Goal: Find specific page/section: Find specific page/section

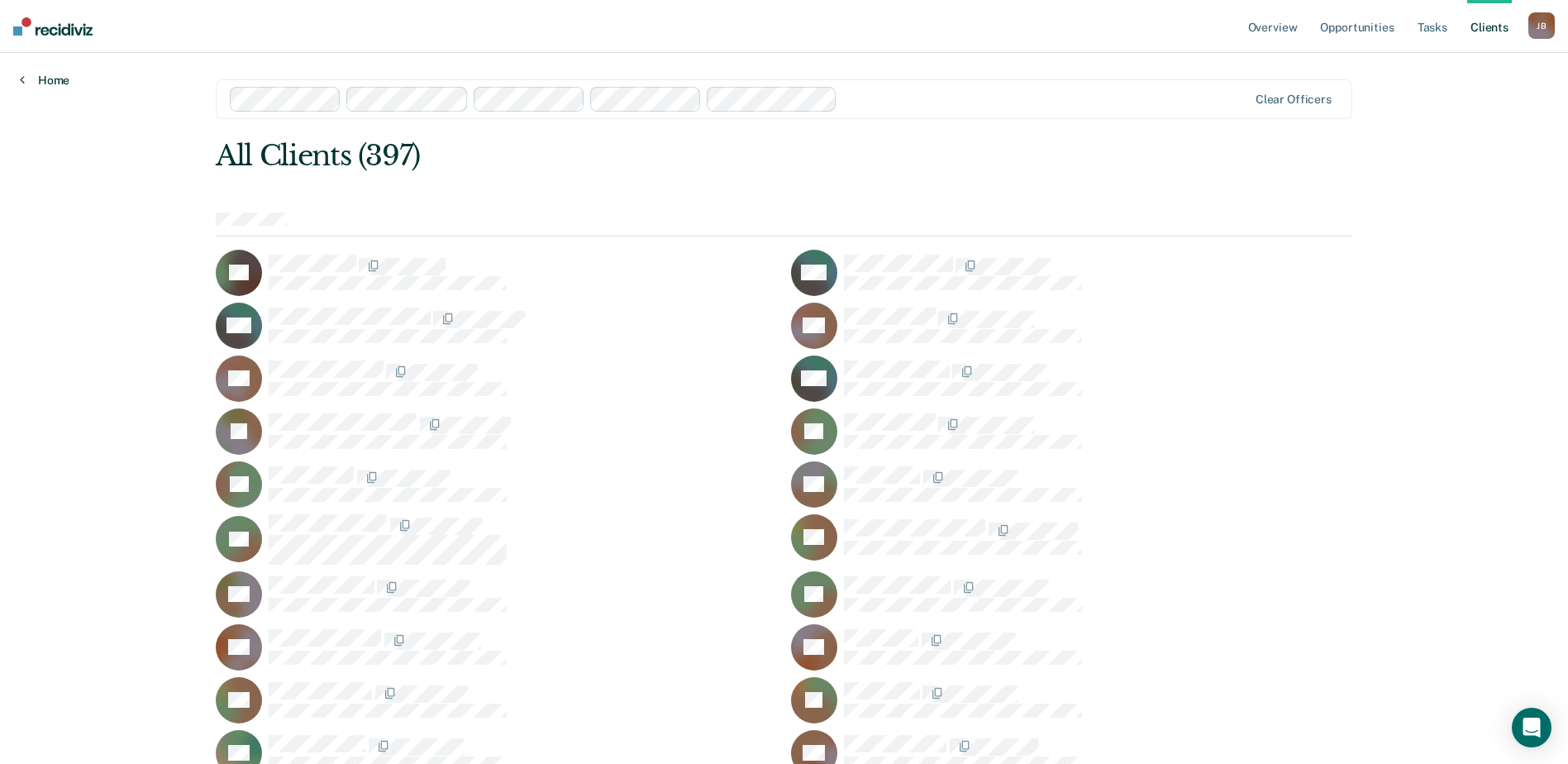
click at [61, 78] on link "Home" at bounding box center [44, 80] width 49 height 15
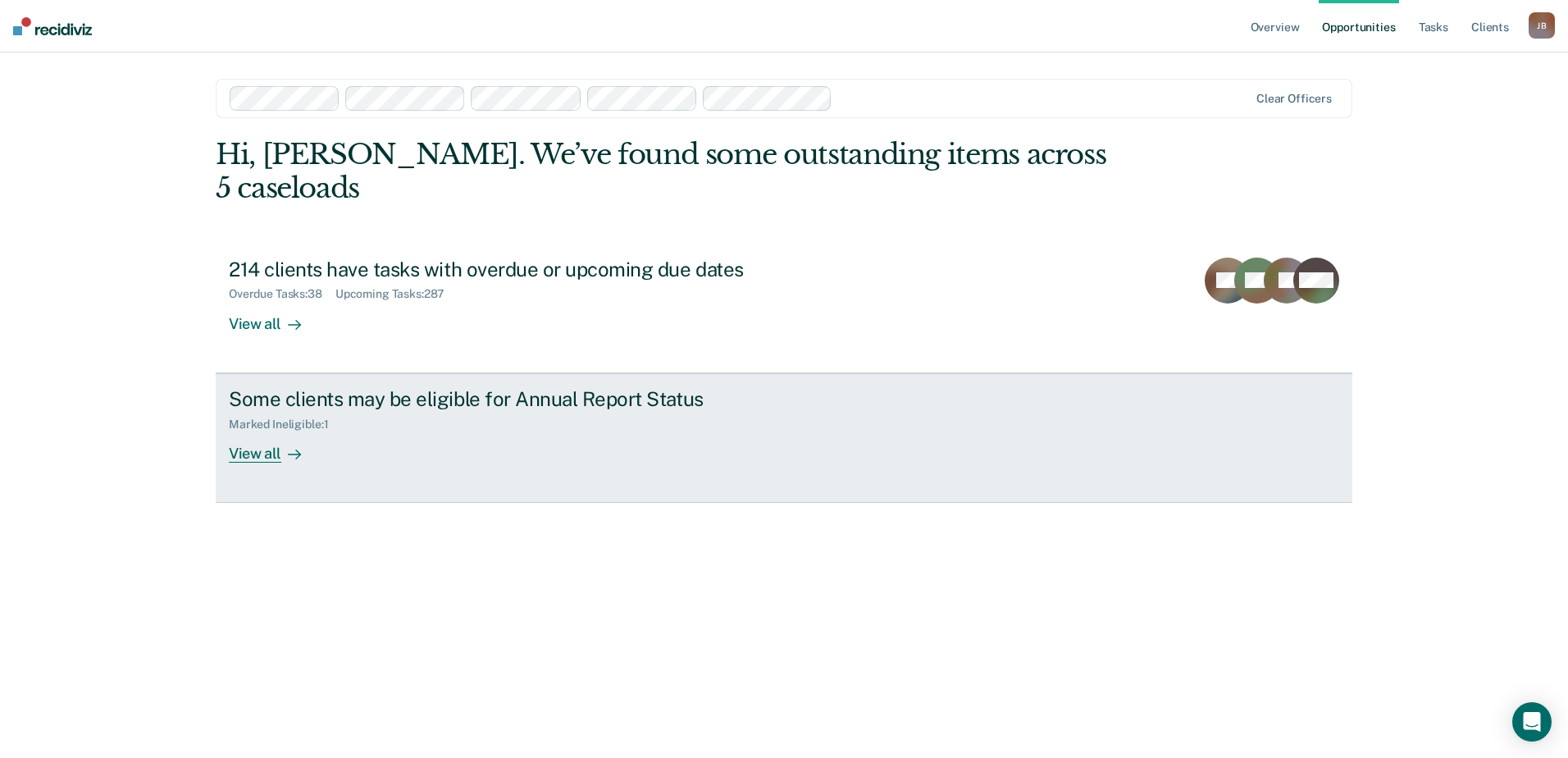
click at [251, 430] on div "View all" at bounding box center [274, 446] width 92 height 32
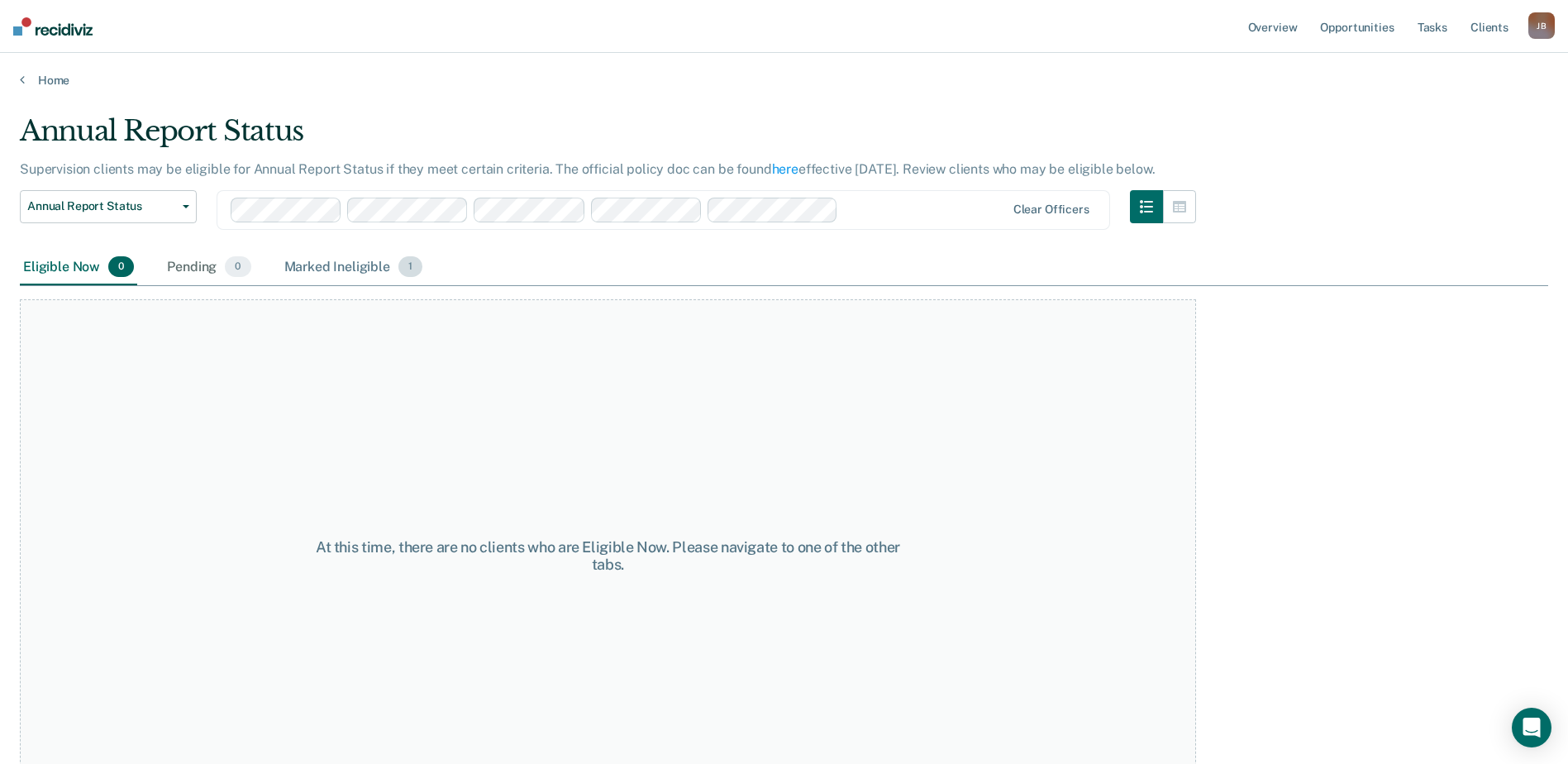
click at [330, 264] on div "Marked Ineligible 1" at bounding box center [354, 268] width 145 height 37
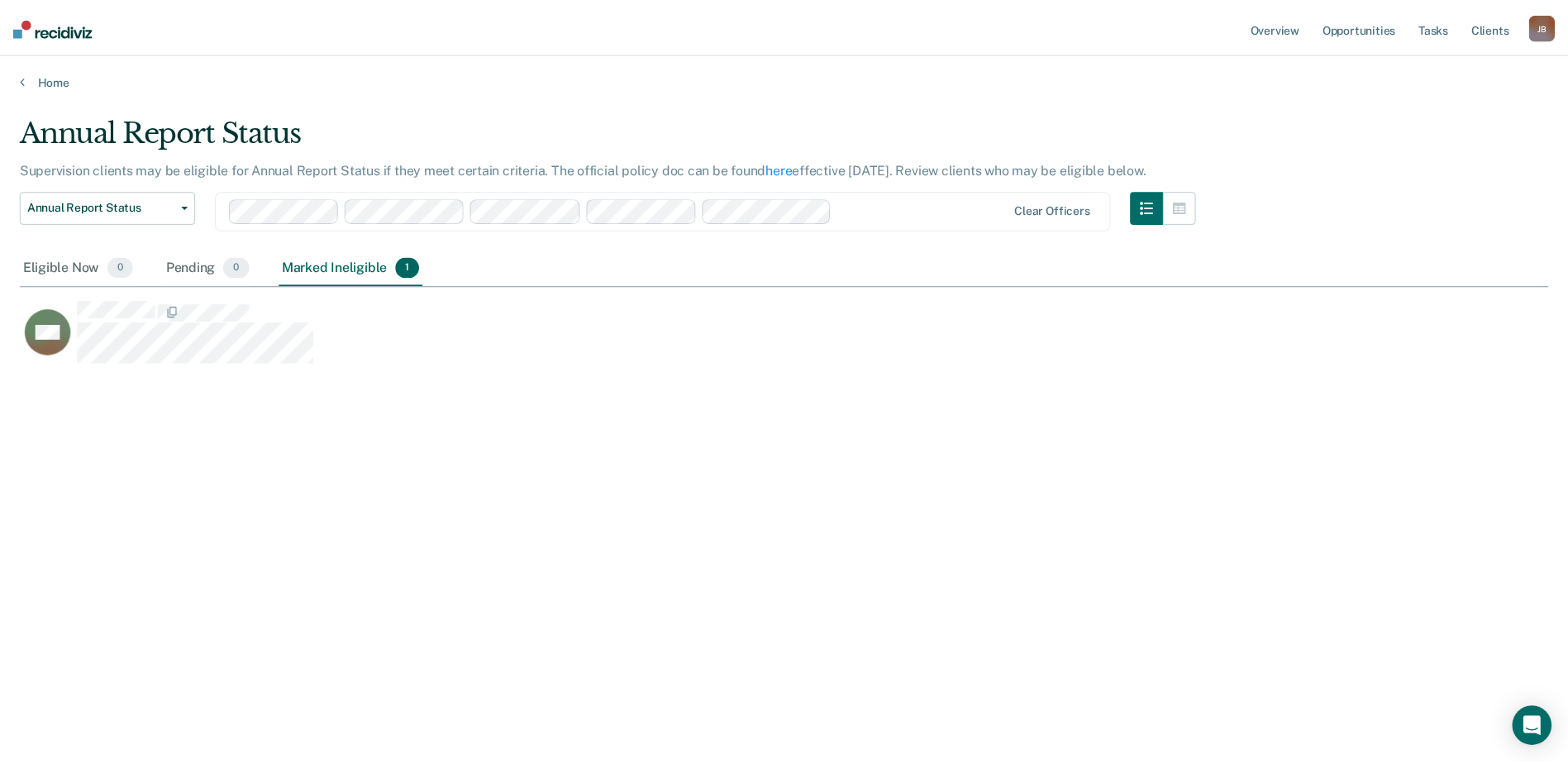
scroll to position [514, 1528]
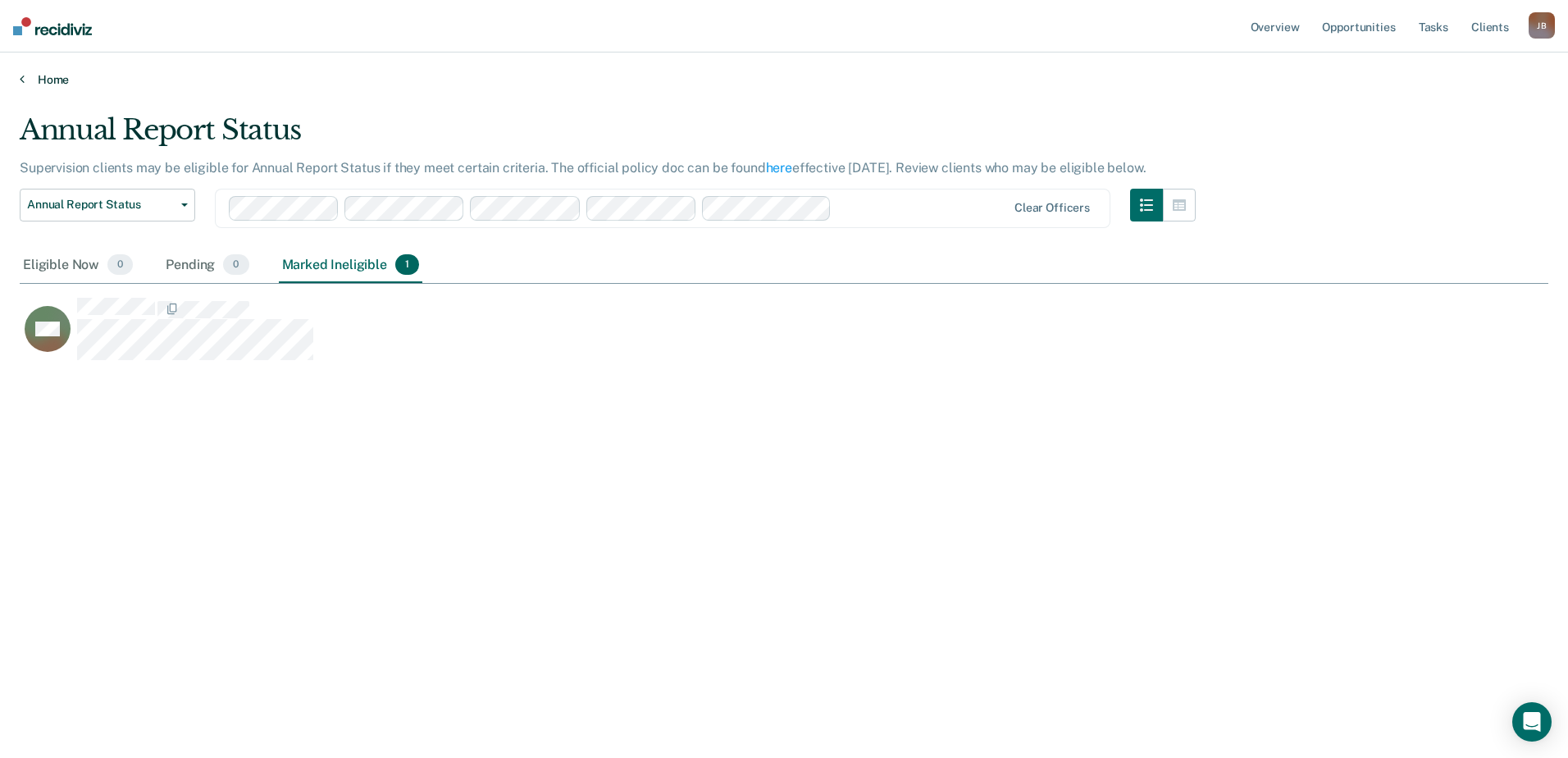
click at [65, 73] on link "Home" at bounding box center [784, 79] width 1529 height 15
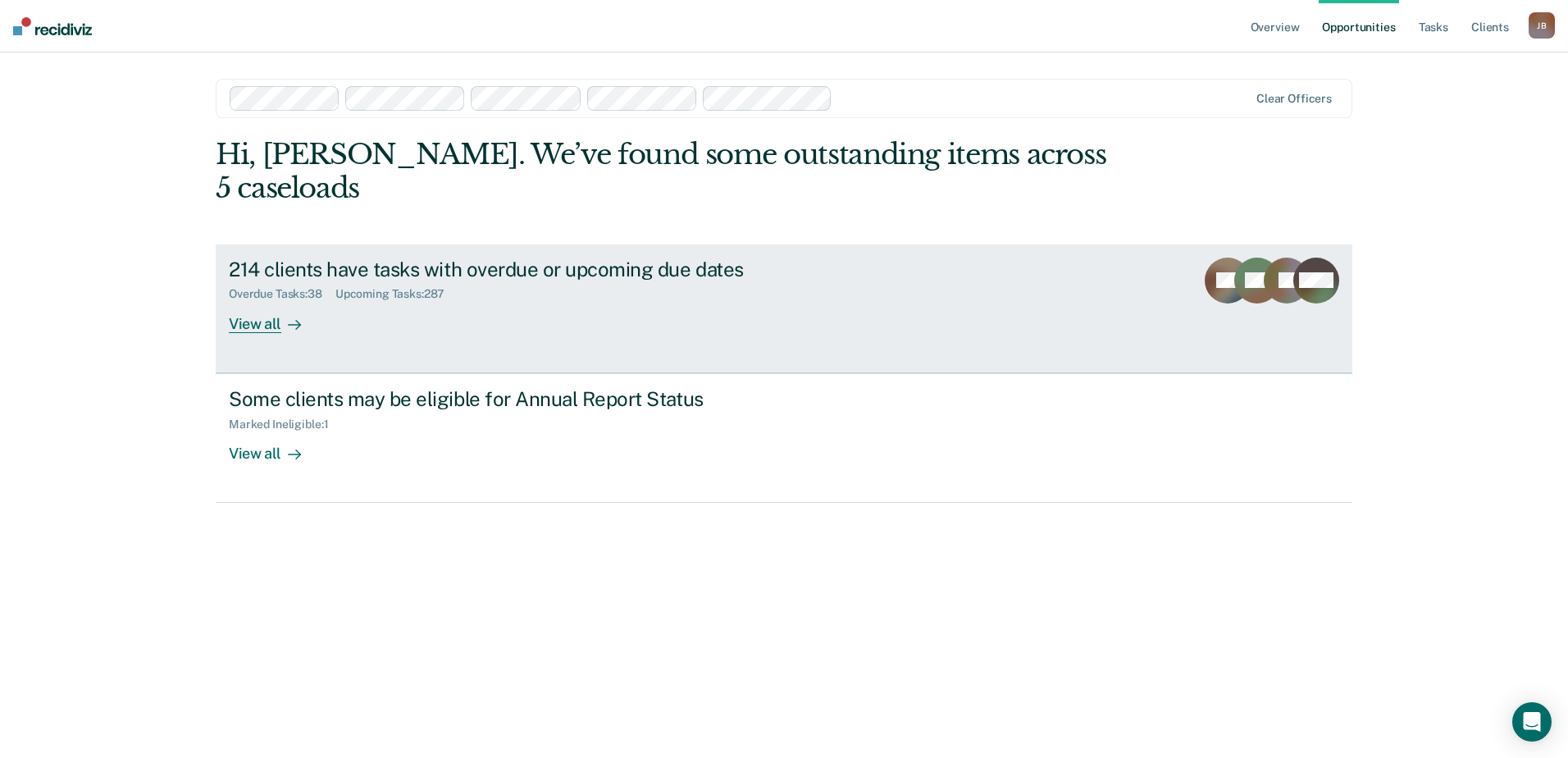
click at [278, 287] on div "Overdue Tasks : 38" at bounding box center [282, 294] width 107 height 14
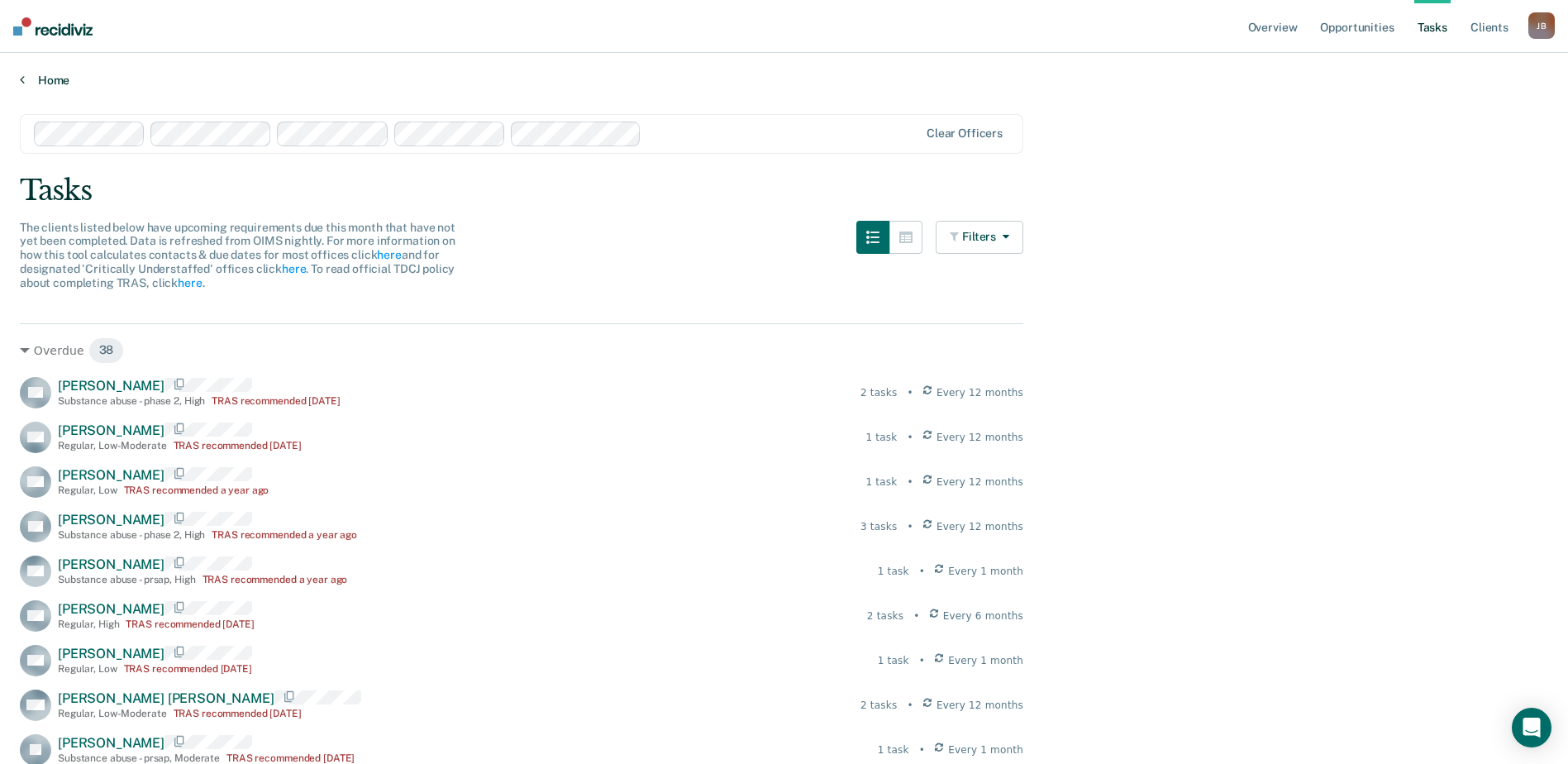
click at [59, 81] on link "Home" at bounding box center [784, 80] width 1528 height 15
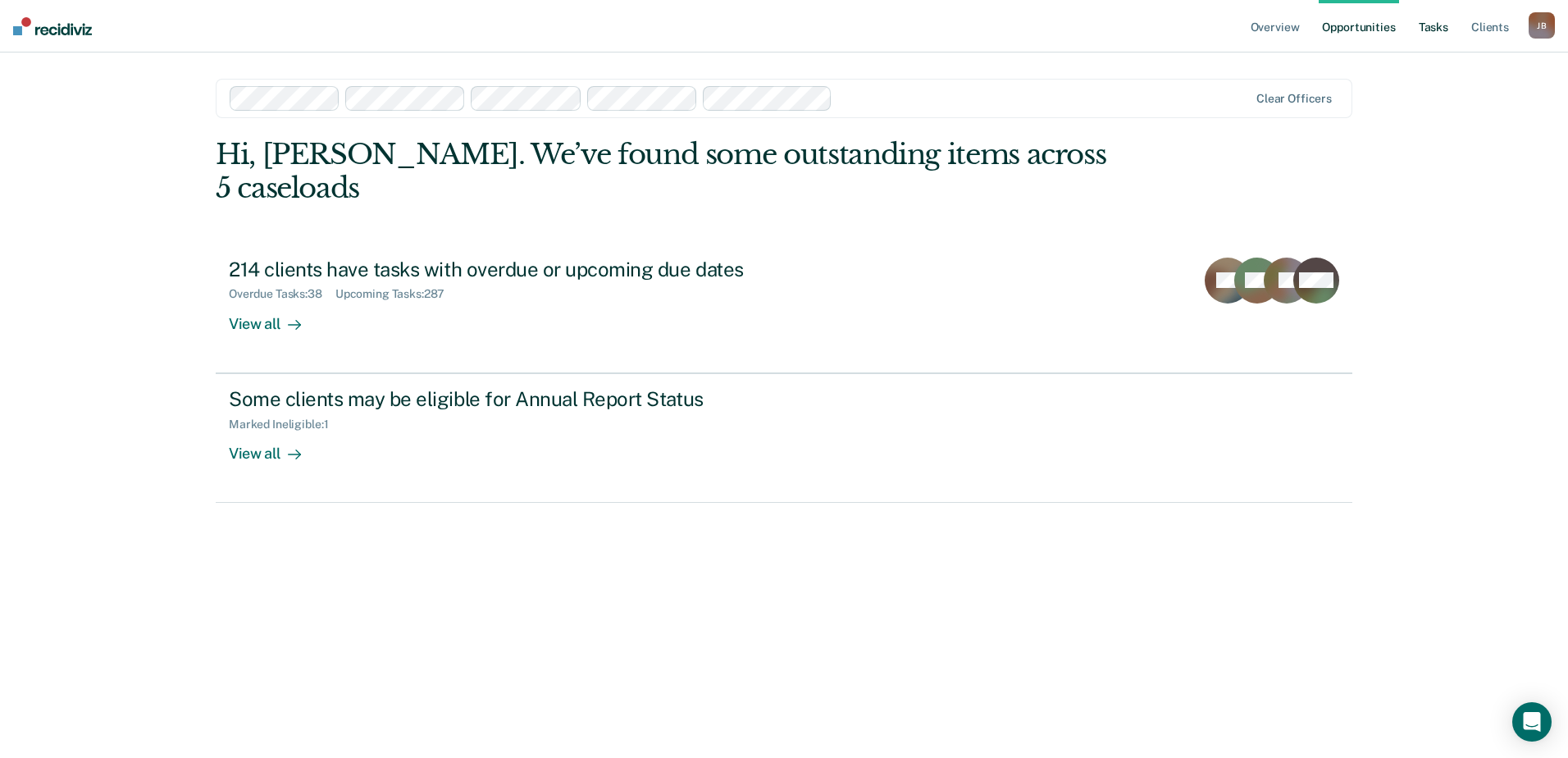
click at [1445, 26] on link "Tasks" at bounding box center [1433, 26] width 37 height 53
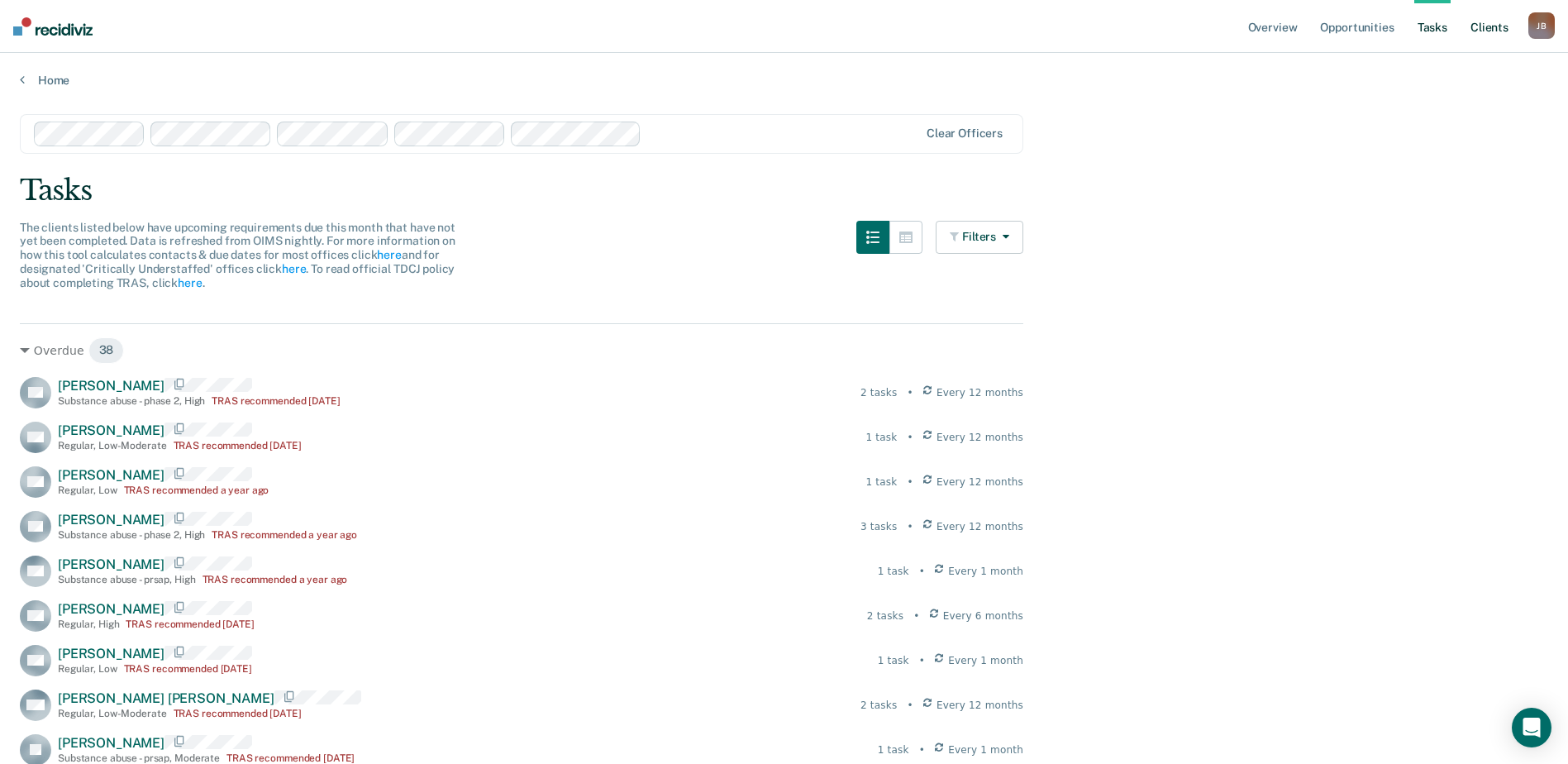
click at [1484, 29] on link "Client s" at bounding box center [1490, 26] width 45 height 53
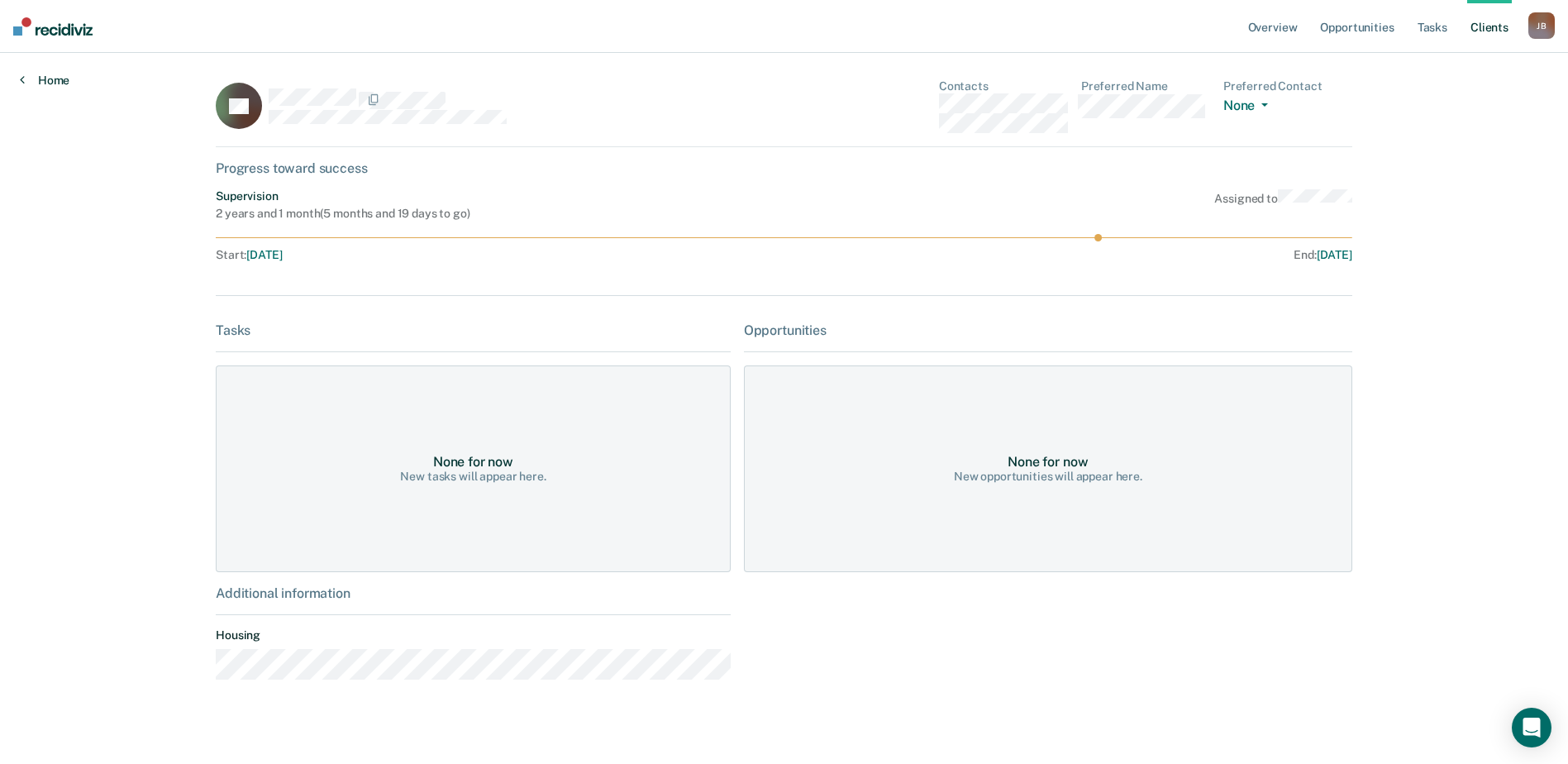
click at [57, 77] on link "Home" at bounding box center [44, 80] width 49 height 15
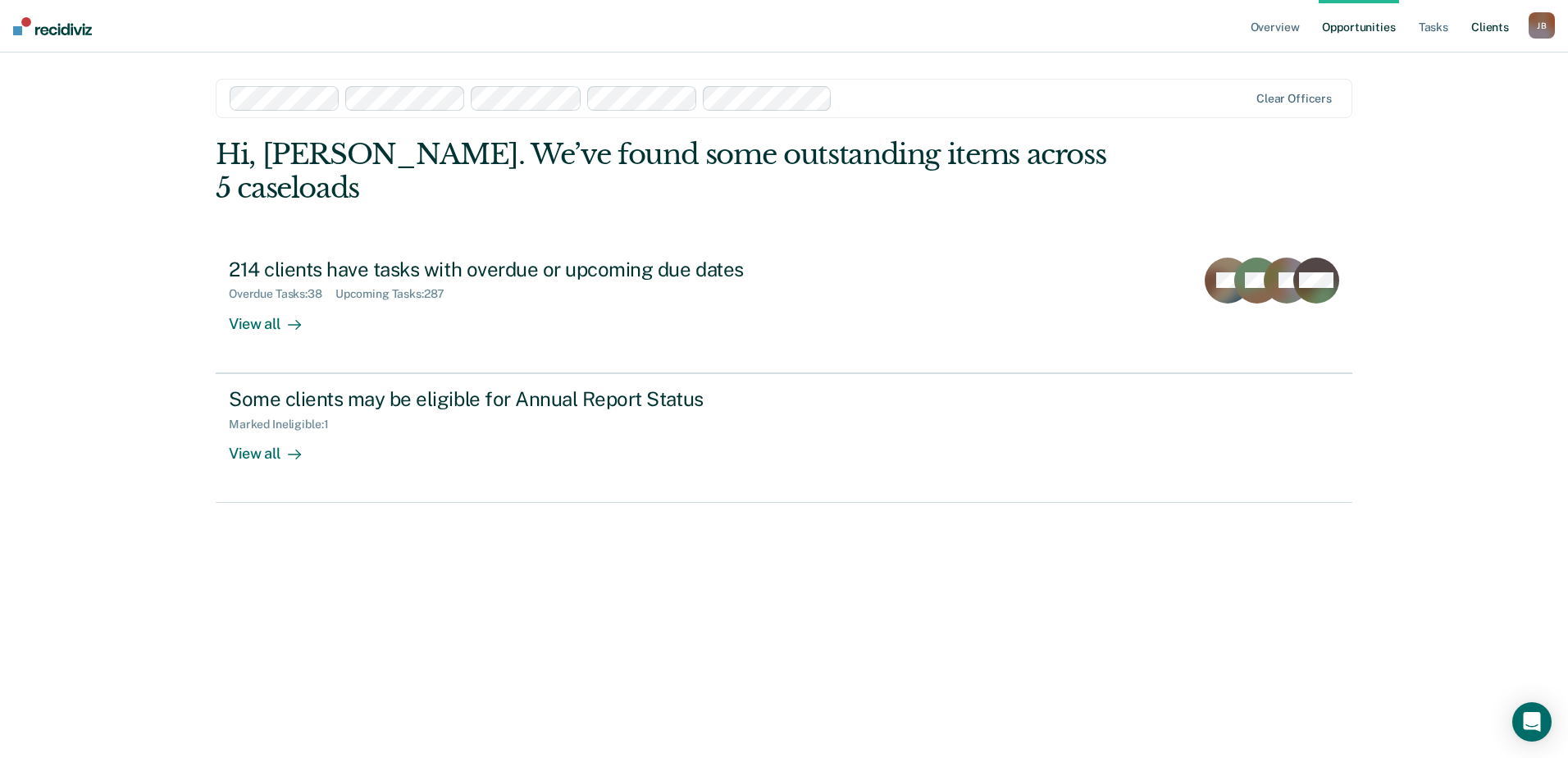
click at [1490, 24] on link "Client s" at bounding box center [1490, 26] width 45 height 53
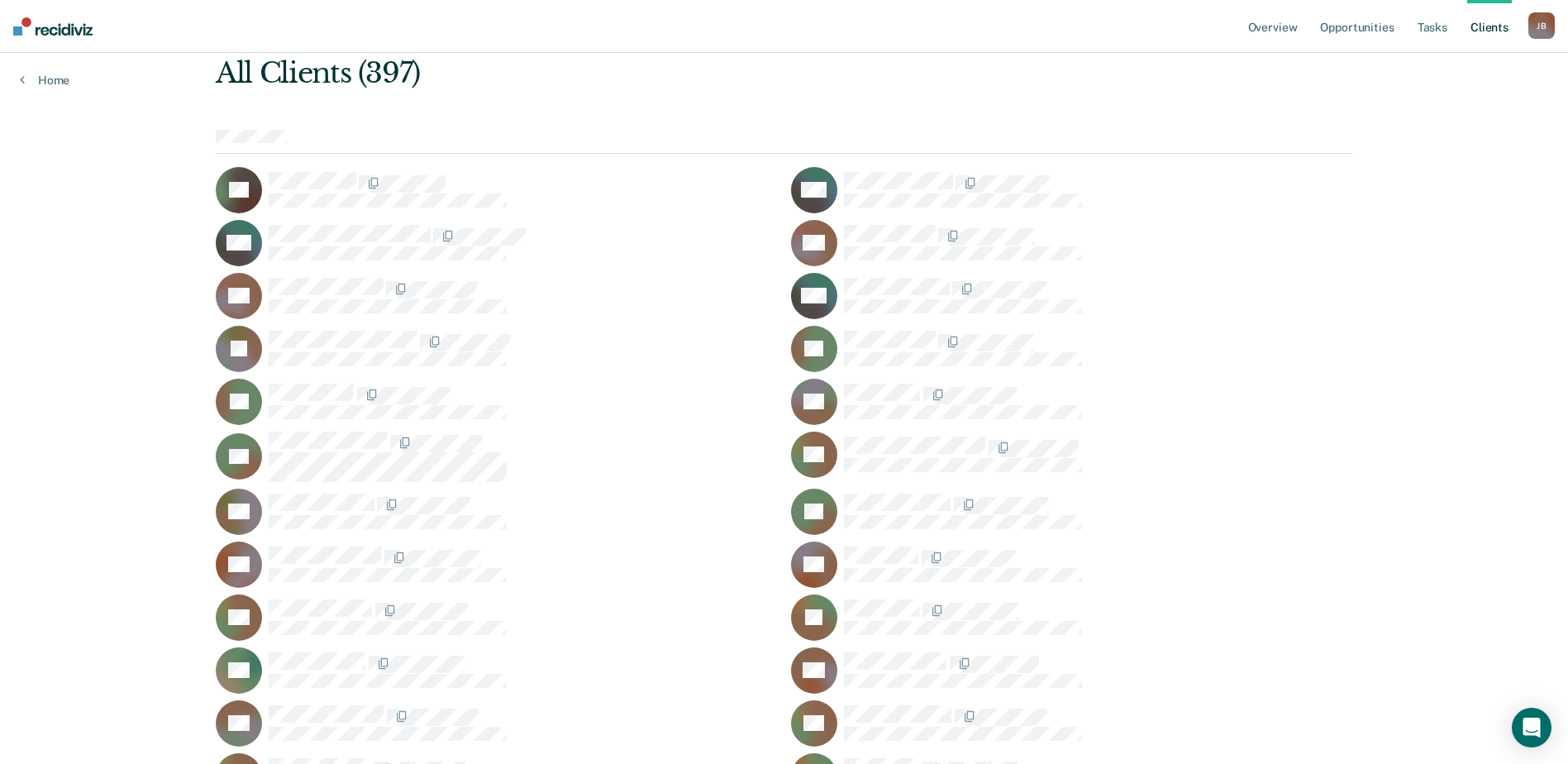
scroll to position [165, 0]
